Goal: Information Seeking & Learning: Find specific fact

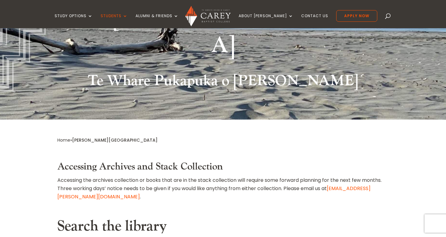
scroll to position [177, 0]
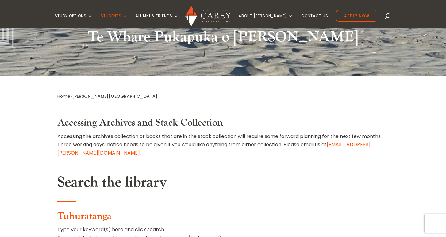
type input "**********"
